Goal: Transaction & Acquisition: Subscribe to service/newsletter

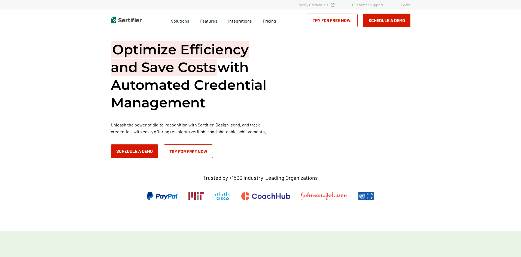
click at [346, 21] on link "Try for Free Now" at bounding box center [332, 21] width 52 height 14
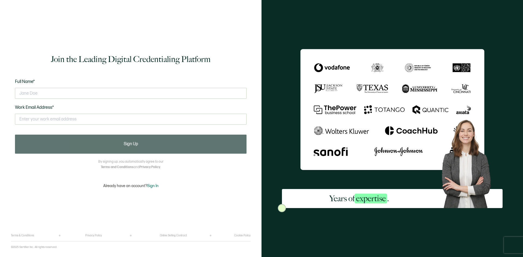
click at [99, 83] on div "Full Name* Work Email Address* This doesn't look like a valid email." at bounding box center [131, 105] width 232 height 54
click at [98, 90] on input "text" at bounding box center [131, 93] width 232 height 11
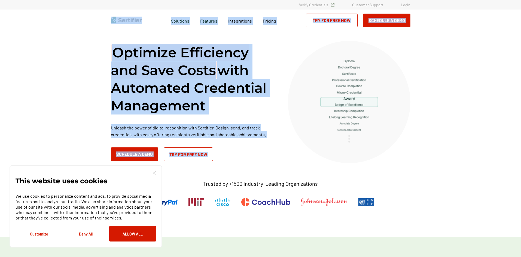
drag, startPoint x: 144, startPoint y: 10, endPoint x: 496, endPoint y: 142, distance: 375.6
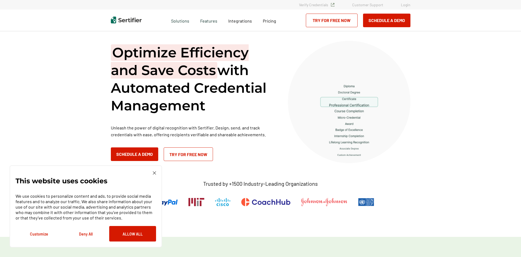
click at [162, 169] on div "Trusted by +1500 Industry-Leading Organizations" at bounding box center [260, 192] width 238 height 51
drag, startPoint x: 155, startPoint y: 173, endPoint x: 149, endPoint y: 174, distance: 6.0
click at [154, 173] on img at bounding box center [154, 173] width 3 height 3
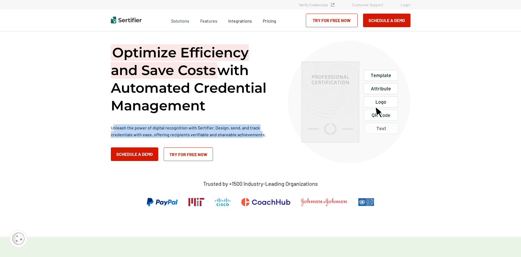
drag, startPoint x: 160, startPoint y: 130, endPoint x: 270, endPoint y: 132, distance: 110.6
click at [261, 131] on div "Optimize Efficiency and Save Costs with Automated Credential Management Unleash…" at bounding box center [192, 102] width 163 height 117
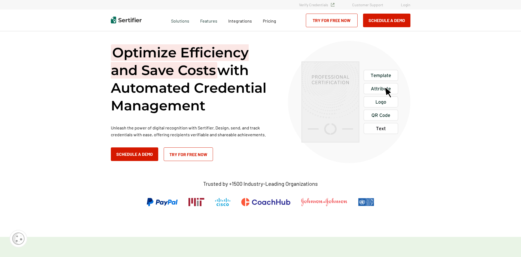
click at [271, 132] on p "Unleash the power of digital recognition with Sertifier. Design, send, and trac…" at bounding box center [192, 131] width 163 height 14
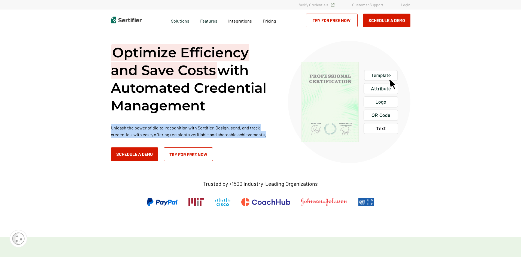
drag, startPoint x: 267, startPoint y: 134, endPoint x: 116, endPoint y: 124, distance: 151.0
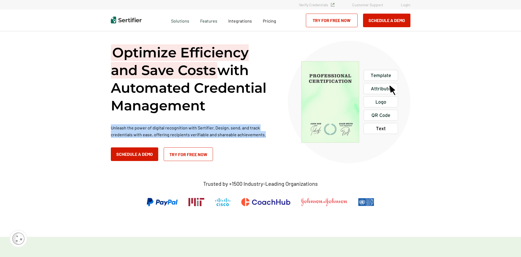
click at [142, 124] on div "Optimize Efficiency and Save Costs with Automated Credential Management Unleash…" at bounding box center [192, 102] width 163 height 117
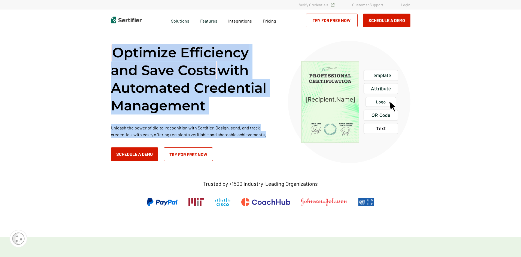
drag, startPoint x: 110, startPoint y: 53, endPoint x: 267, endPoint y: 142, distance: 180.4
click at [267, 142] on div "Optimize Efficiency and Save Costs with Automated Credential Management Unleash…" at bounding box center [260, 134] width 327 height 206
click at [266, 142] on div "Optimize Efficiency and Save Costs with Automated Credential Management Unleash…" at bounding box center [192, 102] width 163 height 117
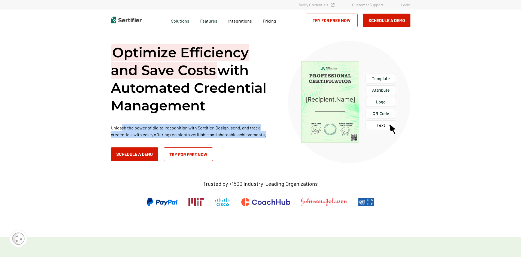
drag, startPoint x: 123, startPoint y: 129, endPoint x: 276, endPoint y: 144, distance: 153.3
click at [274, 144] on div "Optimize Efficiency and Save Costs with Automated Credential Management Unleash…" at bounding box center [192, 102] width 163 height 117
click at [278, 142] on div "Optimize Efficiency and Save Costs with Automated Credential Management Unleash…" at bounding box center [261, 102] width 300 height 123
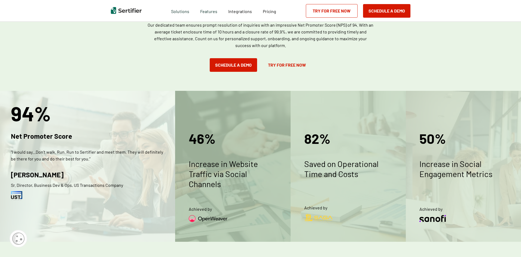
scroll to position [627, 0]
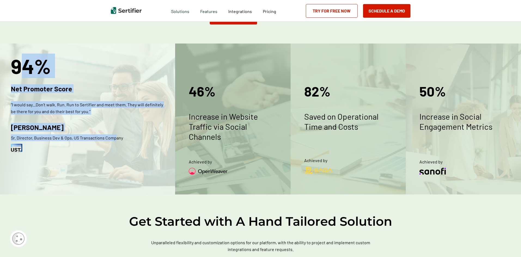
drag, startPoint x: 35, startPoint y: 68, endPoint x: 150, endPoint y: 142, distance: 137.2
click at [150, 142] on div "94% Net Promoter Score “I would say...Don’t walk. Run. Run to Sertifier and mee…" at bounding box center [87, 119] width 175 height 151
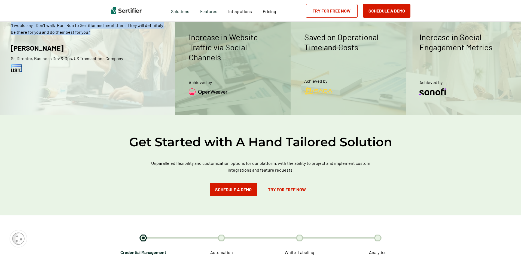
scroll to position [763, 0]
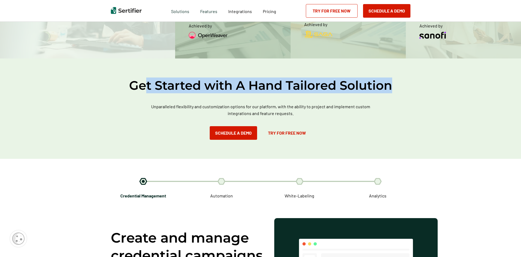
drag, startPoint x: 236, startPoint y: 75, endPoint x: 427, endPoint y: 84, distance: 191.7
click at [427, 84] on div "Get Started with A Hand Tailored Solution Unparalleled flexibility and customiz…" at bounding box center [260, 109] width 521 height 101
click at [428, 84] on div "Get Started with A Hand Tailored Solution Unparalleled flexibility and customiz…" at bounding box center [260, 109] width 521 height 101
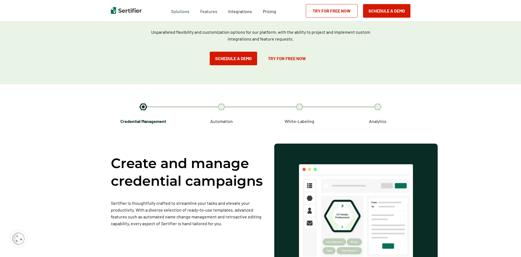
scroll to position [844, 0]
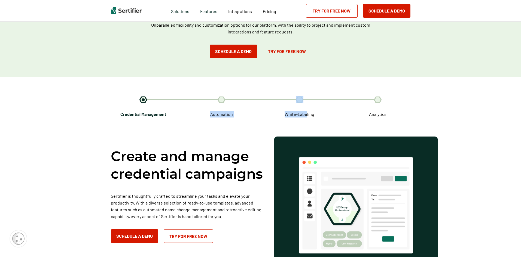
drag, startPoint x: 218, startPoint y: 110, endPoint x: 354, endPoint y: 112, distance: 136.2
click at [354, 112] on div "Credential Management Automation White-Labeling Analytics" at bounding box center [260, 106] width 313 height 21
click at [379, 113] on span "Analytics" at bounding box center [377, 114] width 17 height 7
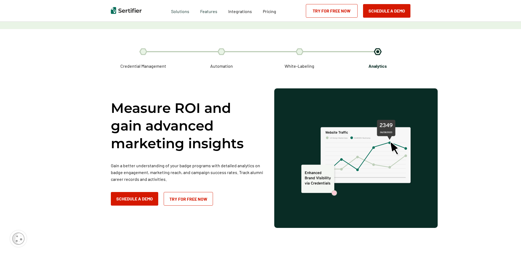
scroll to position [817, 0]
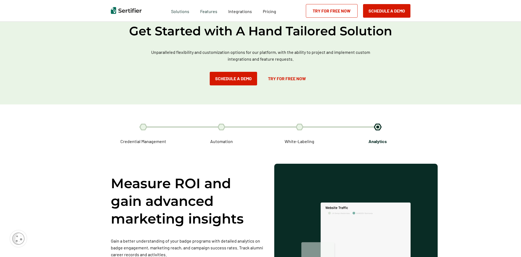
click at [220, 128] on img at bounding box center [222, 127] width 8 height 7
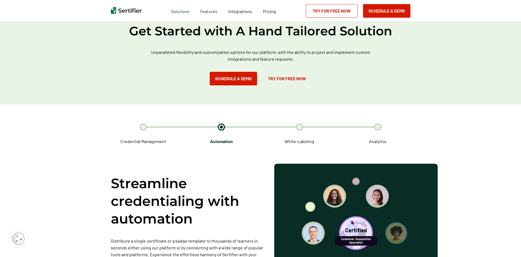
click at [312, 128] on div "White-Labeling" at bounding box center [300, 134] width 78 height 21
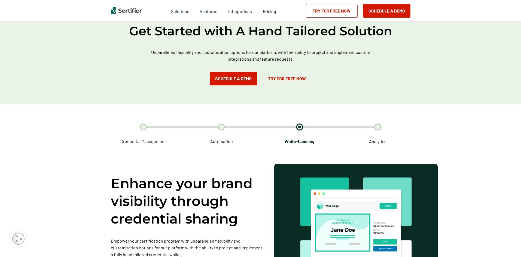
click at [307, 128] on div "White-Labeling" at bounding box center [300, 134] width 78 height 21
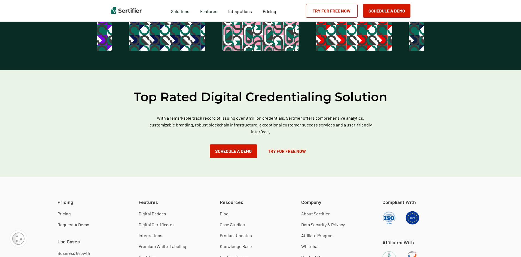
scroll to position [1471, 0]
